Goal: Find specific fact: Find specific fact

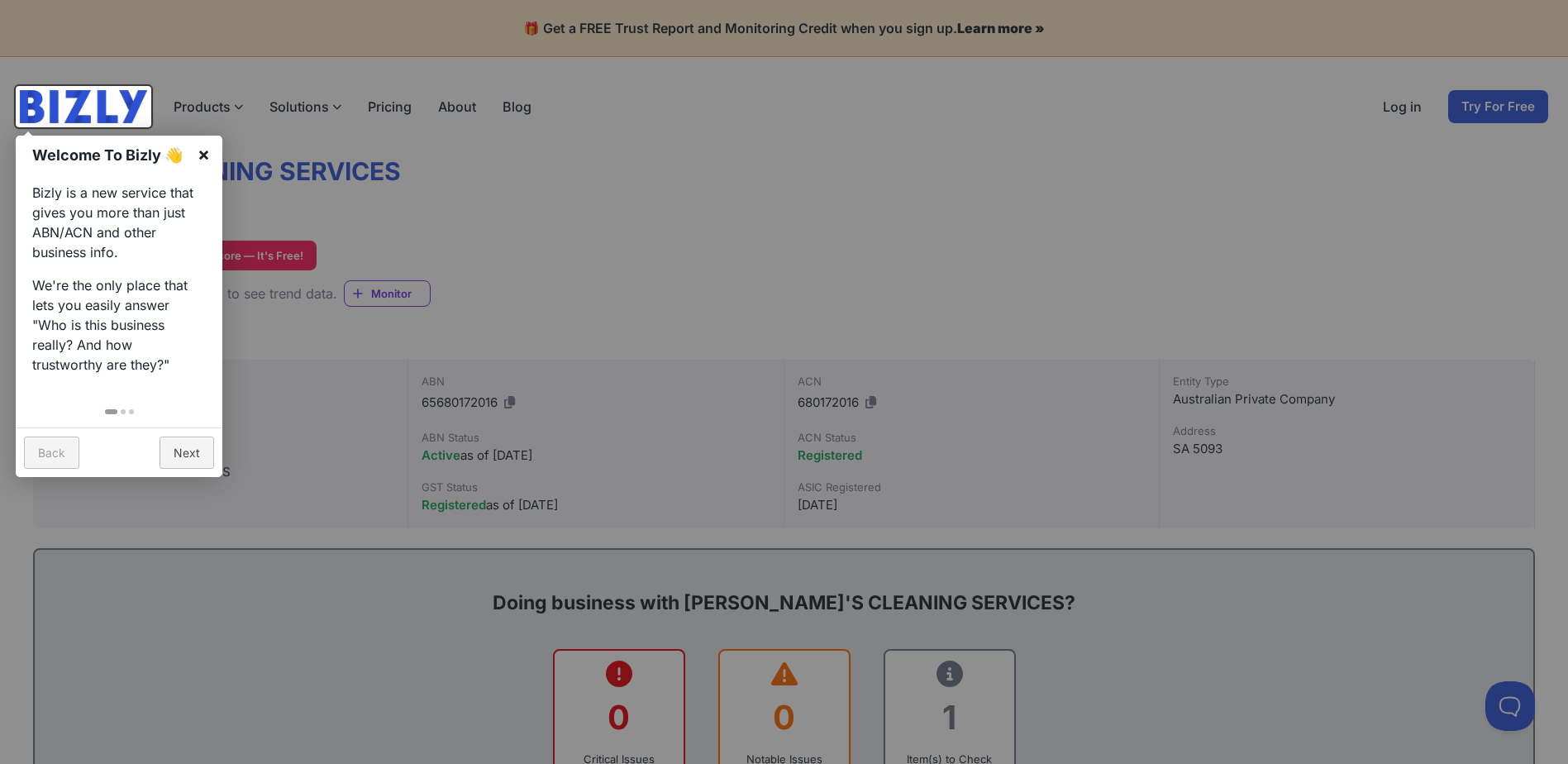
click at [202, 155] on link "×" at bounding box center [204, 154] width 37 height 37
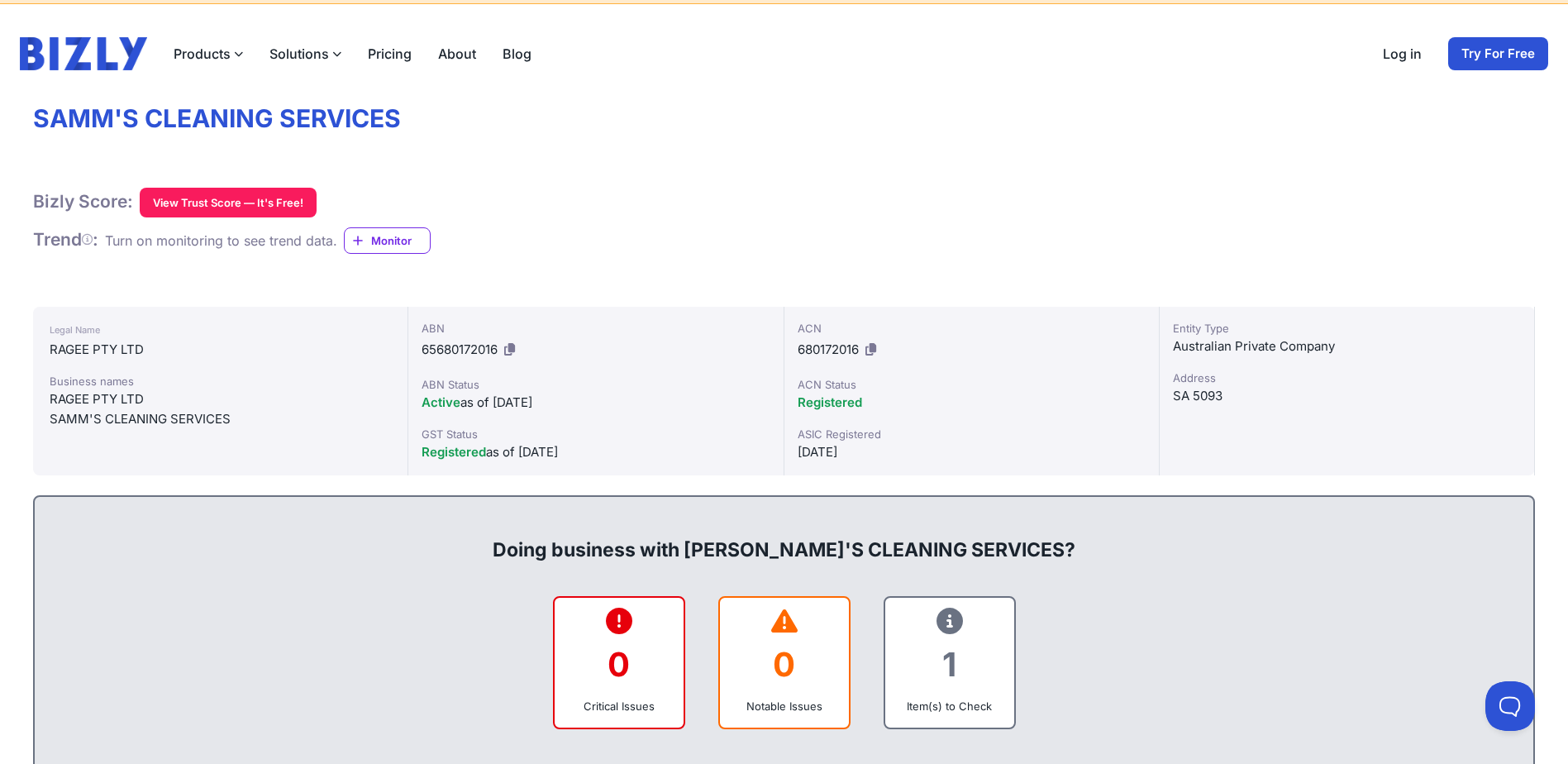
scroll to position [83, 0]
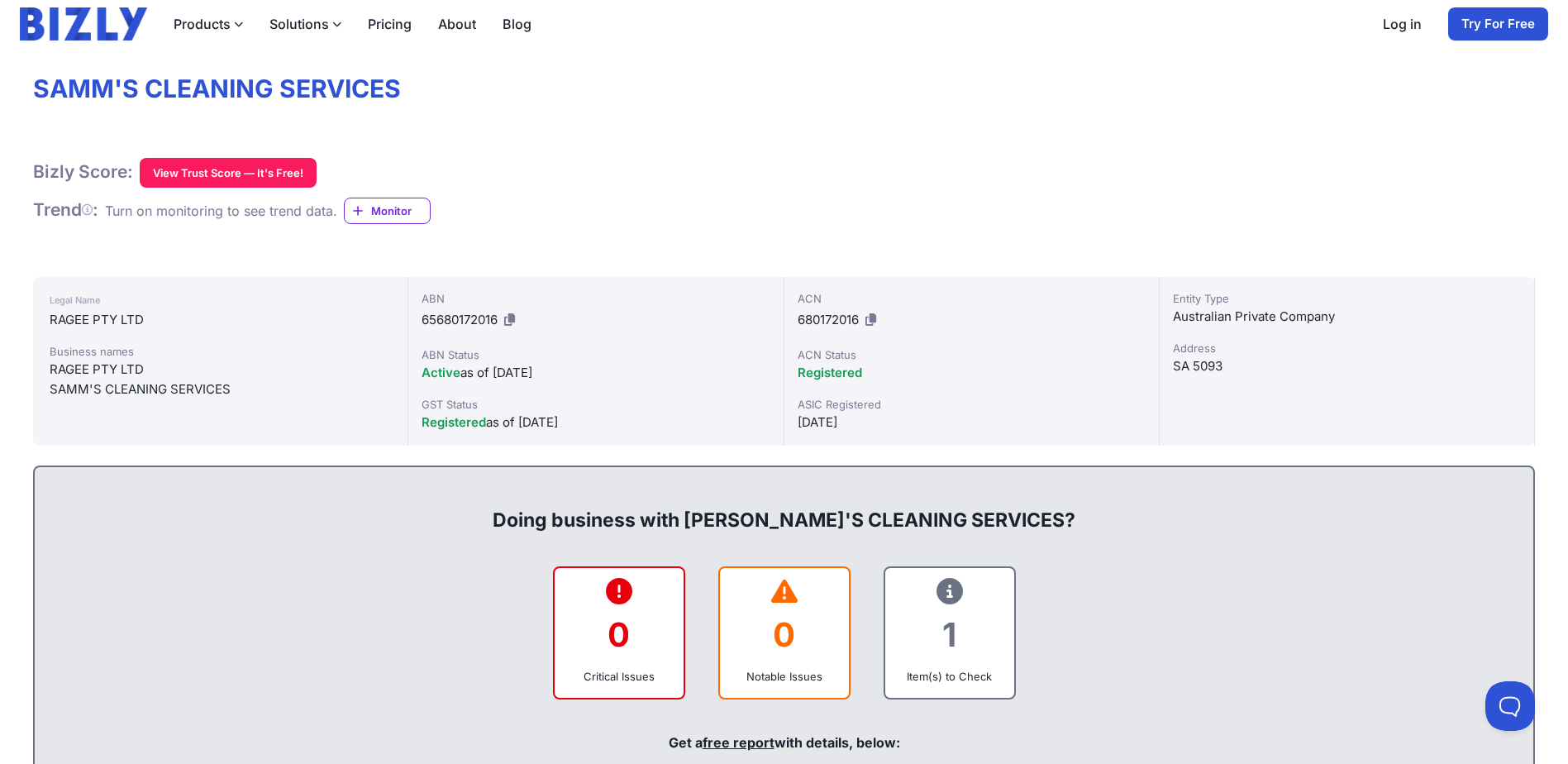
click at [49, 388] on div "Legal Name RAGEE PTY LTD Business names RAGEE PTY LTD SAMM'S CLEANING SERVICES" at bounding box center [220, 361] width 375 height 169
drag, startPoint x: 55, startPoint y: 389, endPoint x: 226, endPoint y: 388, distance: 171.0
click at [226, 388] on div "SAMM'S CLEANING SERVICES" at bounding box center [220, 389] width 341 height 20
drag, startPoint x: 226, startPoint y: 388, endPoint x: 189, endPoint y: 398, distance: 38.3
click at [190, 398] on div "SAMM'S CLEANING SERVICES" at bounding box center [220, 389] width 341 height 20
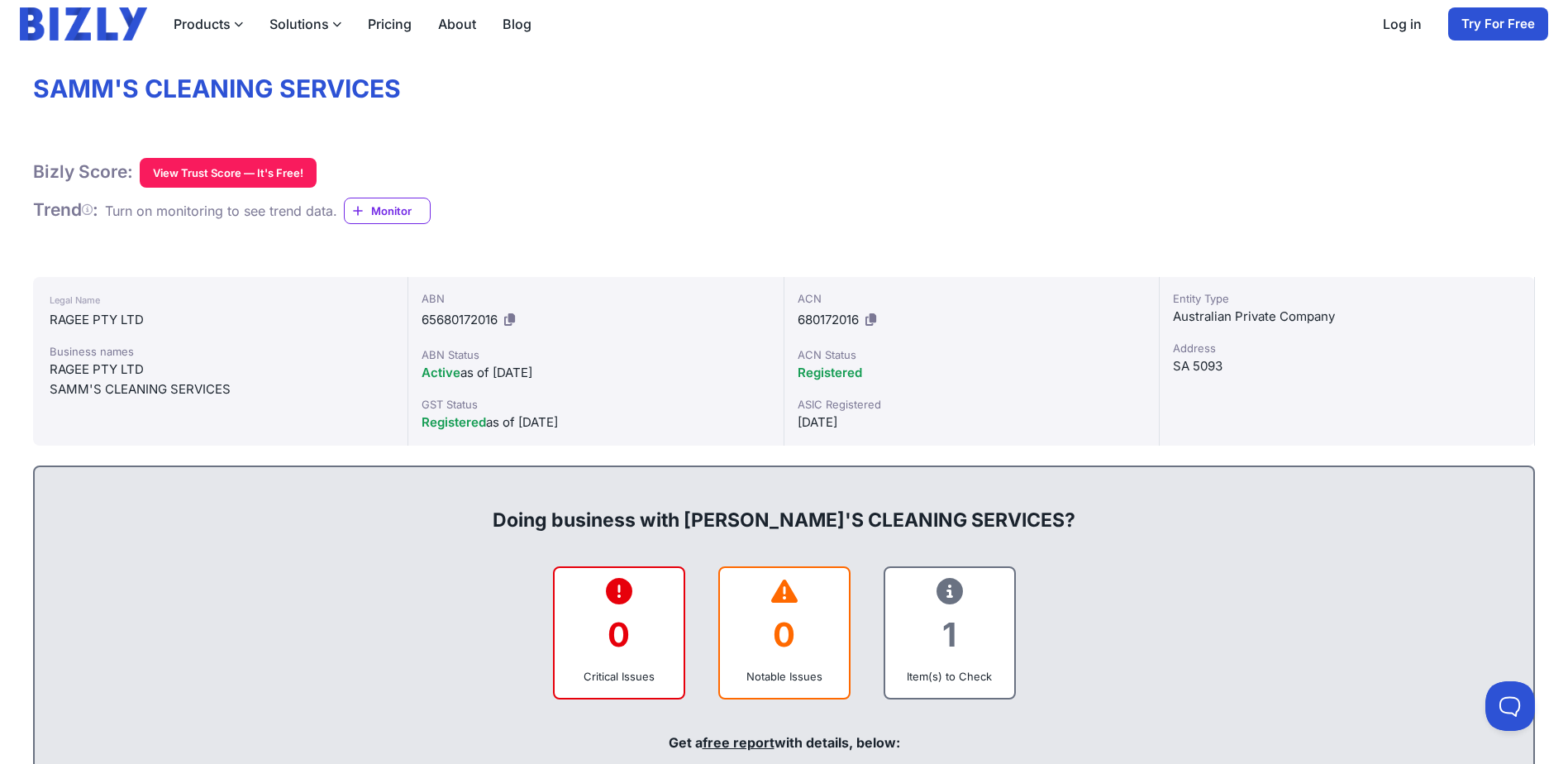
click at [46, 385] on div "Legal Name RAGEE PTY LTD Business names RAGEE PTY LTD SAMM'S CLEANING SERVICES" at bounding box center [220, 361] width 375 height 169
drag, startPoint x: 52, startPoint y: 387, endPoint x: 241, endPoint y: 389, distance: 189.0
click at [241, 389] on div "SAMM'S CLEANING SERVICES" at bounding box center [220, 389] width 341 height 20
drag, startPoint x: 241, startPoint y: 389, endPoint x: 220, endPoint y: 388, distance: 21.0
copy div "SAMM'S CLEANING SERVICES"
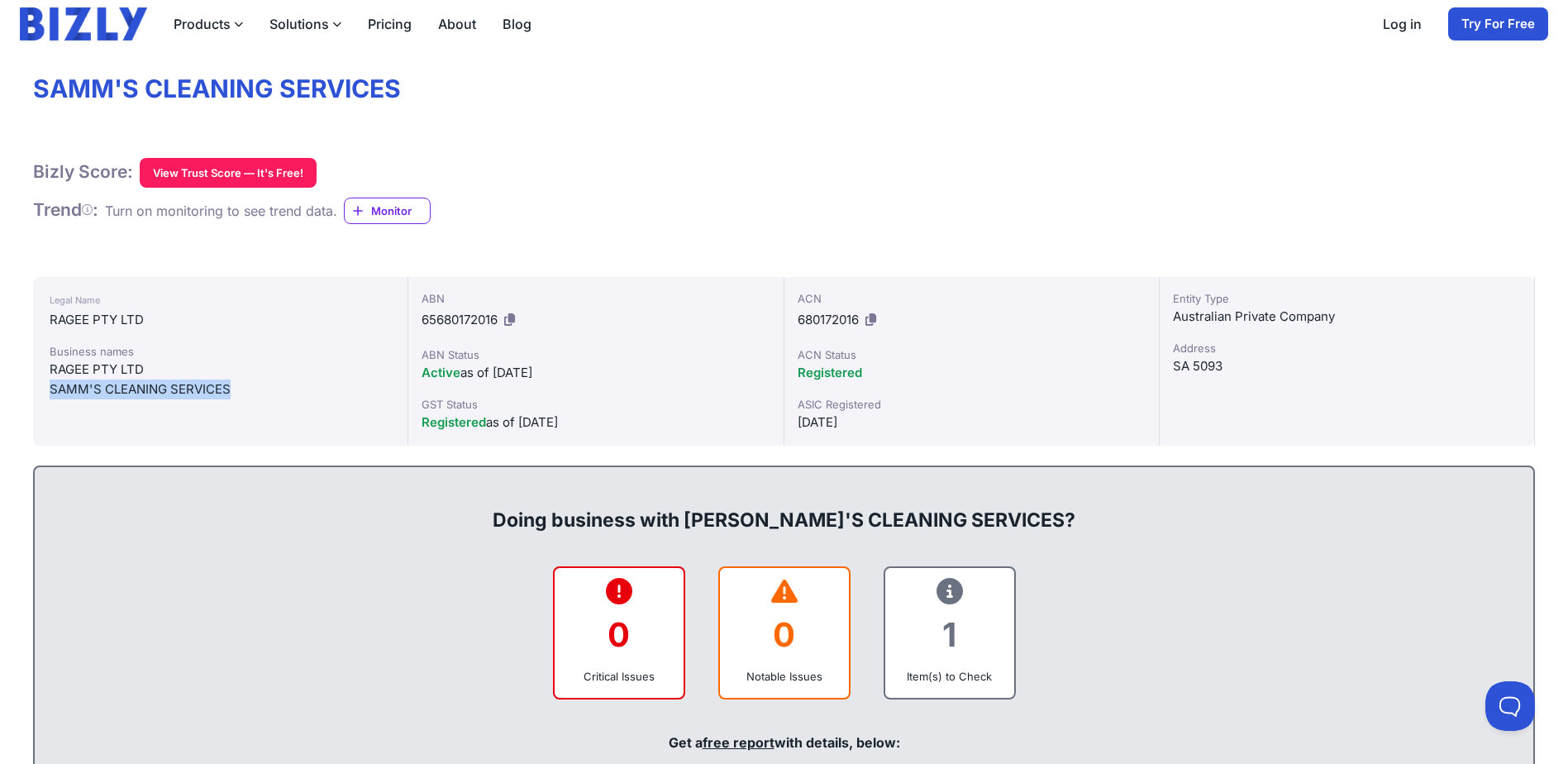
copy div "SAMM'S CLEANING SERVICES"
drag, startPoint x: 422, startPoint y: 322, endPoint x: 499, endPoint y: 311, distance: 77.8
click at [497, 312] on span "65680172016" at bounding box center [459, 319] width 76 height 16
drag, startPoint x: 499, startPoint y: 311, endPoint x: 489, endPoint y: 321, distance: 14.1
copy span "65680172016"
